Goal: Transaction & Acquisition: Purchase product/service

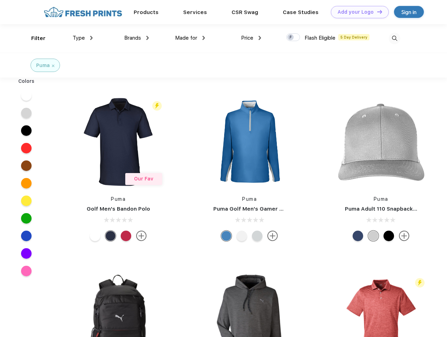
scroll to position [0, 0]
click at [357, 12] on link "Add your Logo Design Tool" at bounding box center [360, 12] width 58 height 12
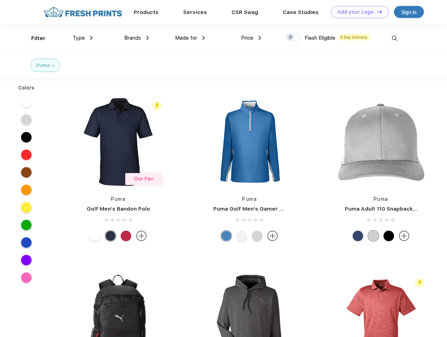
click at [0, 0] on div "Design Tool" at bounding box center [0, 0] width 0 height 0
click at [376, 12] on link "Add your Logo Design Tool" at bounding box center [360, 12] width 58 height 12
click at [34, 38] on div "Filter" at bounding box center [38, 38] width 14 height 8
click at [83, 38] on span "Type" at bounding box center [79, 38] width 12 height 6
click at [136, 38] on span "Brands" at bounding box center [132, 38] width 17 height 6
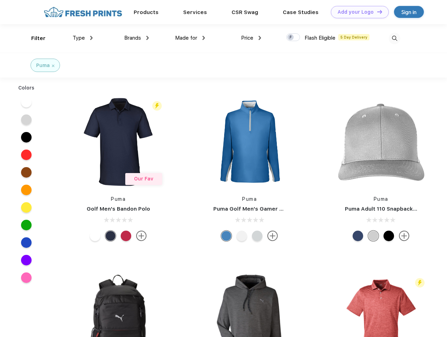
click at [190, 38] on span "Made for" at bounding box center [186, 38] width 22 height 6
click at [251, 38] on span "Price" at bounding box center [247, 38] width 12 height 6
click at [293, 38] on div at bounding box center [293, 37] width 14 height 8
click at [291, 38] on input "checkbox" at bounding box center [288, 35] width 5 height 5
click at [394, 38] on img at bounding box center [395, 39] width 12 height 12
